Goal: Information Seeking & Learning: Learn about a topic

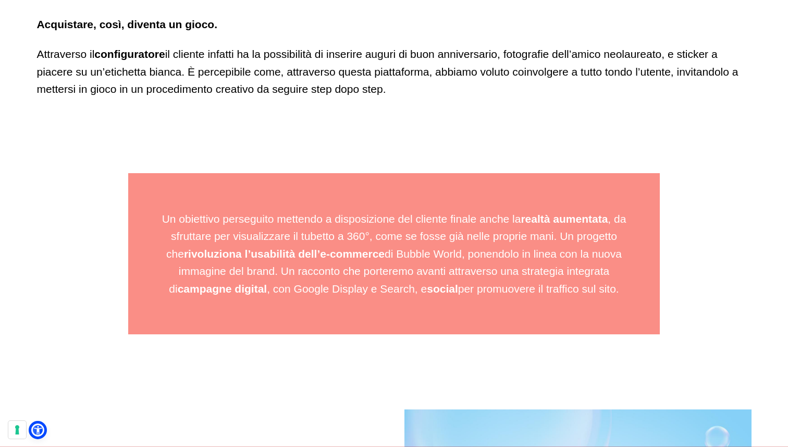
scroll to position [2335, 0]
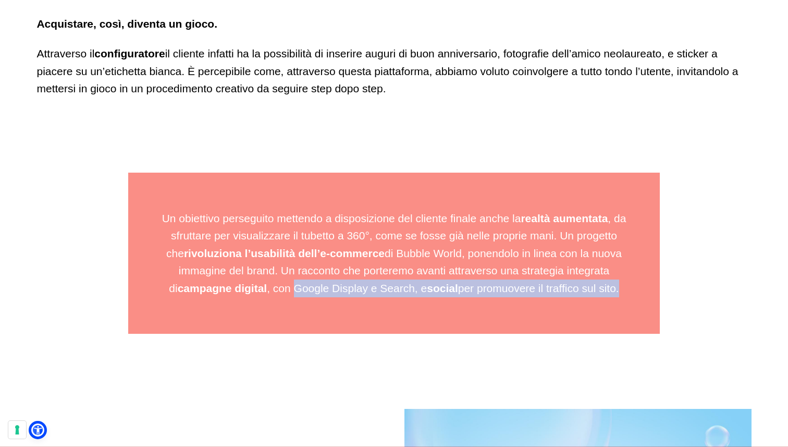
drag, startPoint x: 288, startPoint y: 286, endPoint x: 615, endPoint y: 287, distance: 327.3
click at [615, 287] on p "Un obiettivo perseguito mettendo a disposizione del cliente finale anche la rea…" at bounding box center [393, 253] width 473 height 88
copy p "Google Display e Search, e social per promuovere il traffico sul sito"
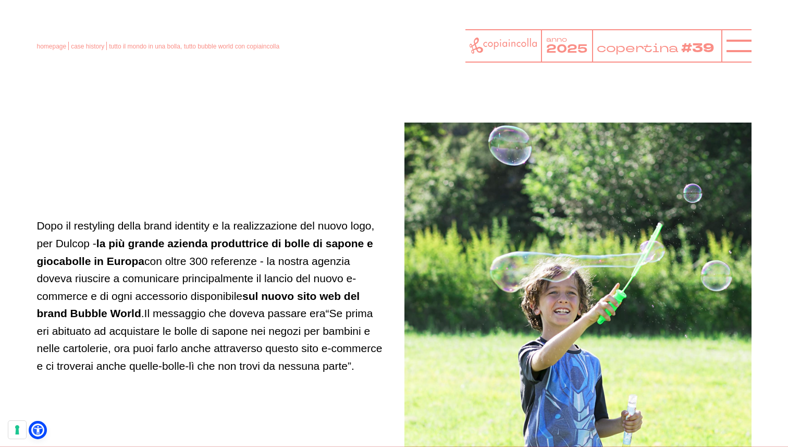
scroll to position [989, 0]
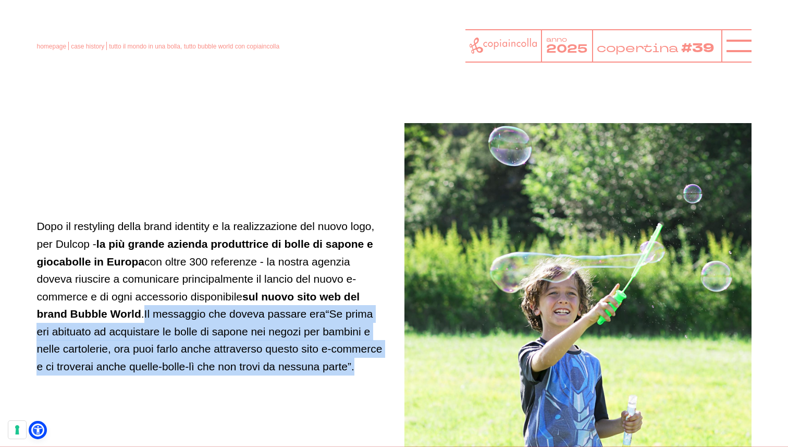
drag, startPoint x: 147, startPoint y: 312, endPoint x: 381, endPoint y: 368, distance: 240.2
click at [381, 368] on p "Dopo il restyling della brand identity e la realizzazione del nuovo logo, per D…" at bounding box center [209, 295] width 347 height 157
copy span "Il messaggio che doveva passare era “Se prima eri abituato ad acquistare le bol…"
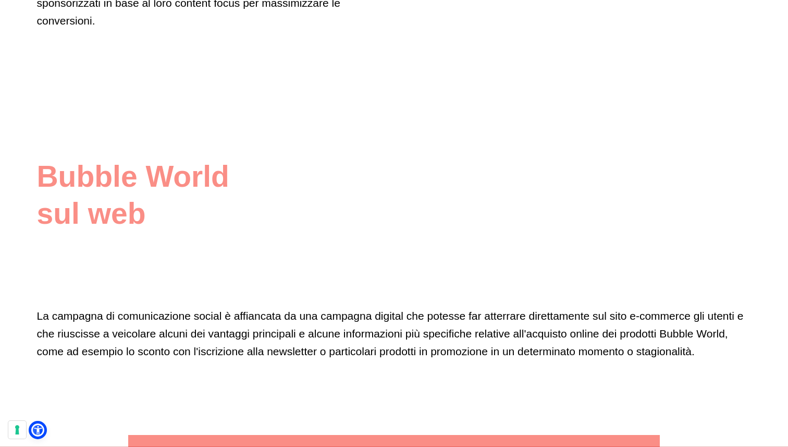
scroll to position [4067, 0]
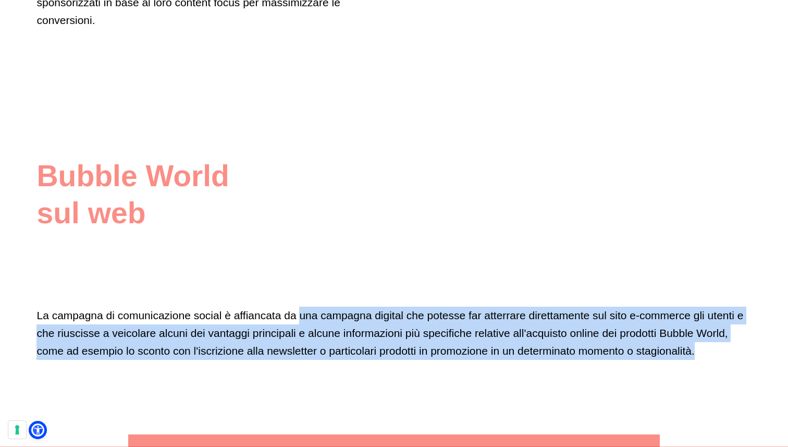
drag, startPoint x: 301, startPoint y: 315, endPoint x: 708, endPoint y: 350, distance: 409.1
click at [708, 350] on p "La campagna di comunicazione social è affiancata da una campagna digital che po…" at bounding box center [393, 332] width 714 height 53
copy p "una campagna digital che potesse far atterrare direttamente sul sito e-commerce…"
